Goal: Transaction & Acquisition: Register for event/course

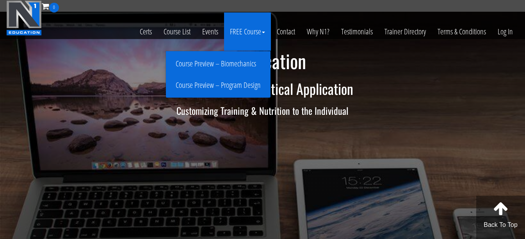
click at [242, 62] on link "Course Preview – Biomechanics" at bounding box center [218, 64] width 101 height 14
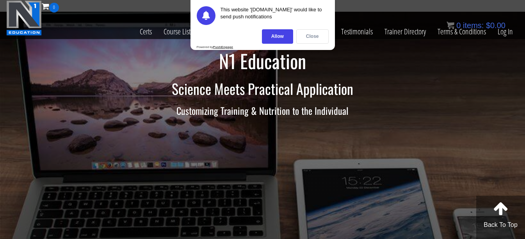
click at [323, 32] on div "Close" at bounding box center [312, 36] width 32 height 14
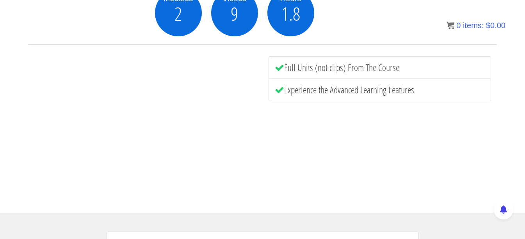
scroll to position [148, 0]
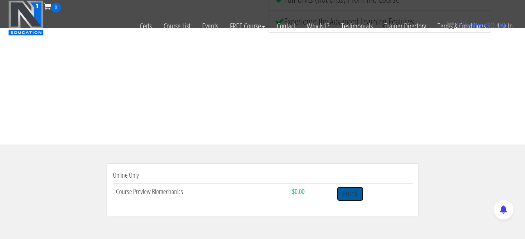
click at [351, 193] on link "Enroll" at bounding box center [350, 194] width 27 height 14
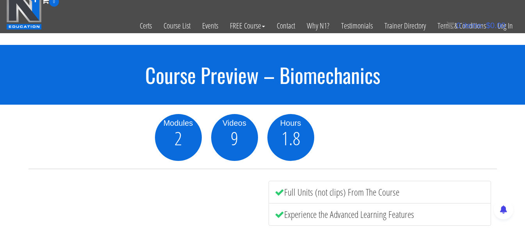
scroll to position [1, 0]
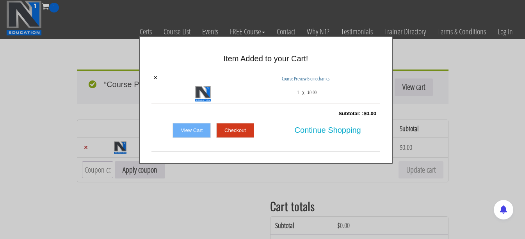
click at [231, 132] on link "Checkout" at bounding box center [235, 130] width 38 height 15
